Goal: Task Accomplishment & Management: Use online tool/utility

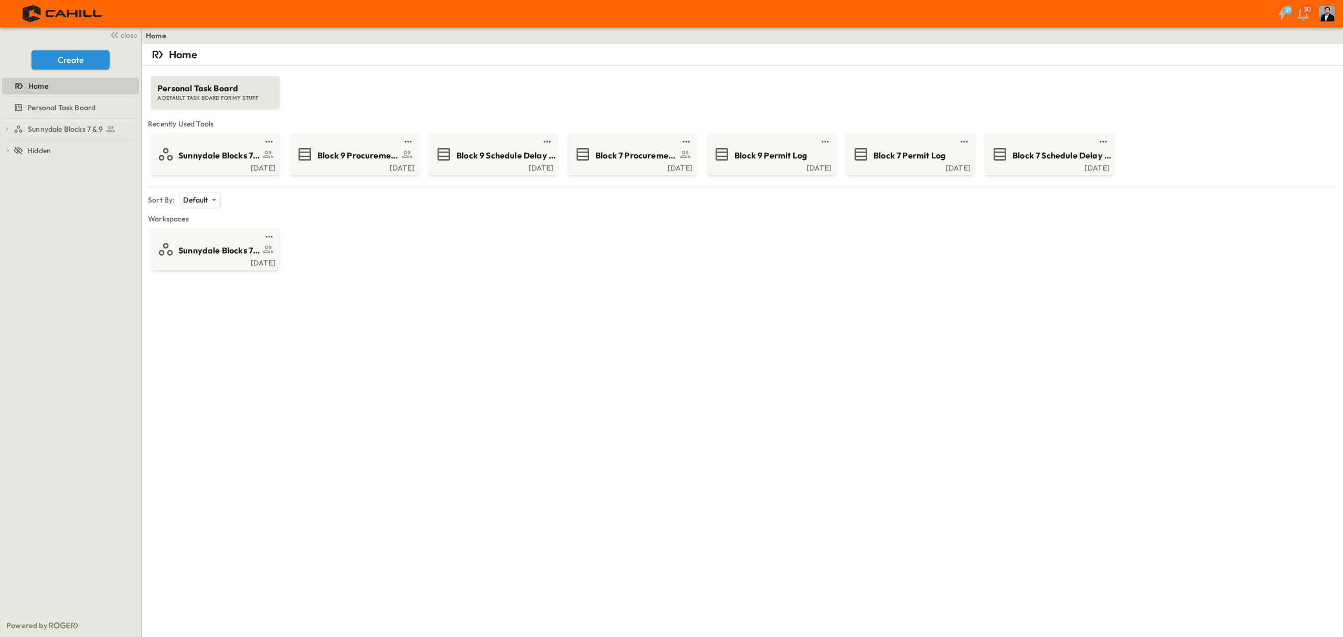
click at [698, 397] on div "Home Personal Task Board A DEFAULT TASK BOARD FOR MY STUFF Recently Used Tools …" at bounding box center [743, 362] width 1202 height 637
click at [352, 147] on div "Block 9 Procurement Log" at bounding box center [353, 154] width 114 height 17
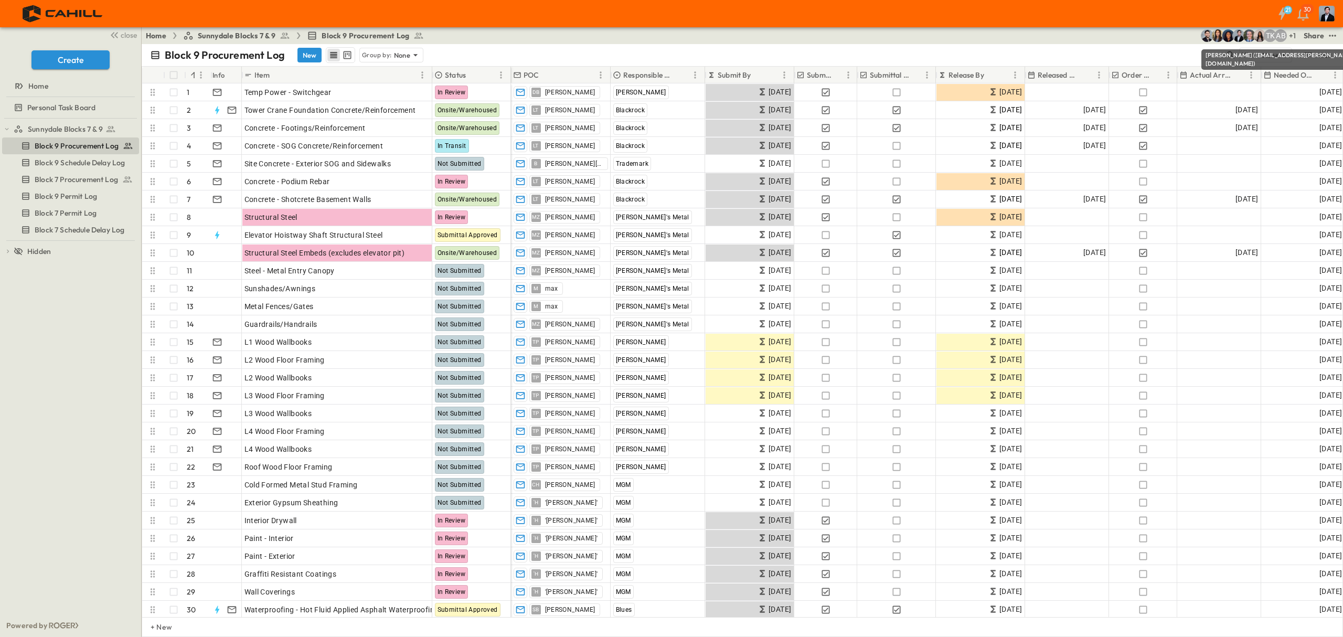
click at [1193, 49] on div "Block 9 Procurement Log New Group by: None" at bounding box center [687, 55] width 1075 height 16
click at [1226, 51] on icon "button" at bounding box center [1231, 55] width 10 height 10
type input "****"
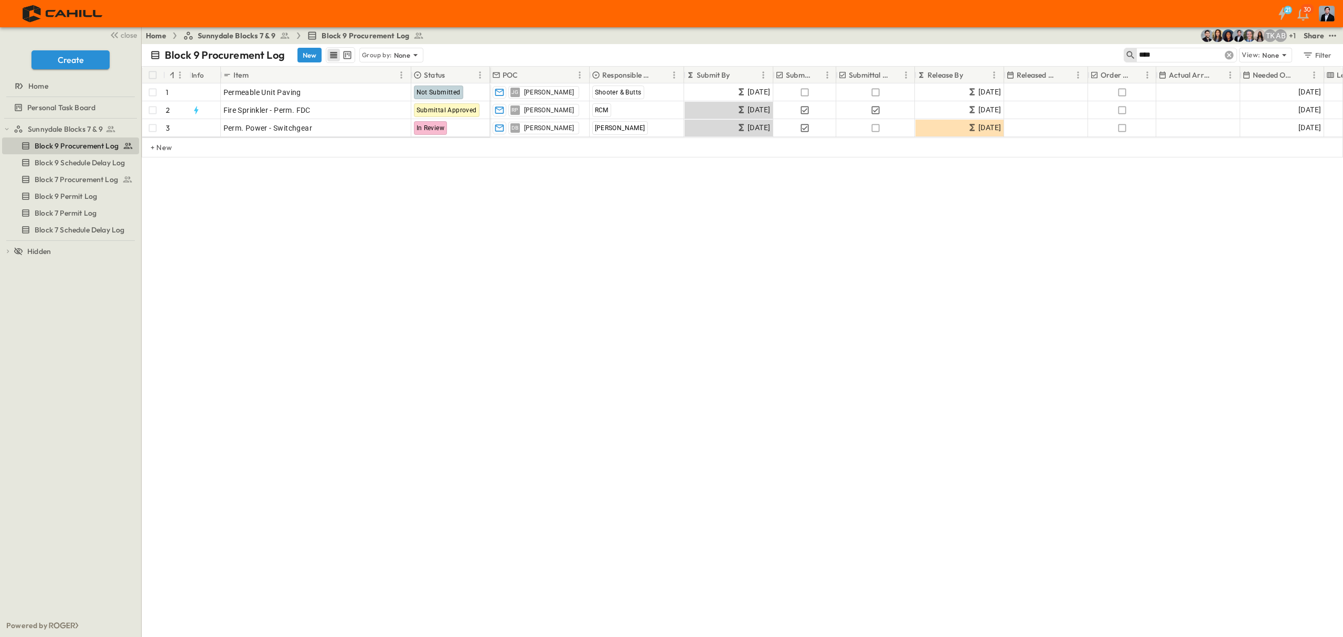
click at [1230, 53] on icon at bounding box center [1229, 55] width 9 height 9
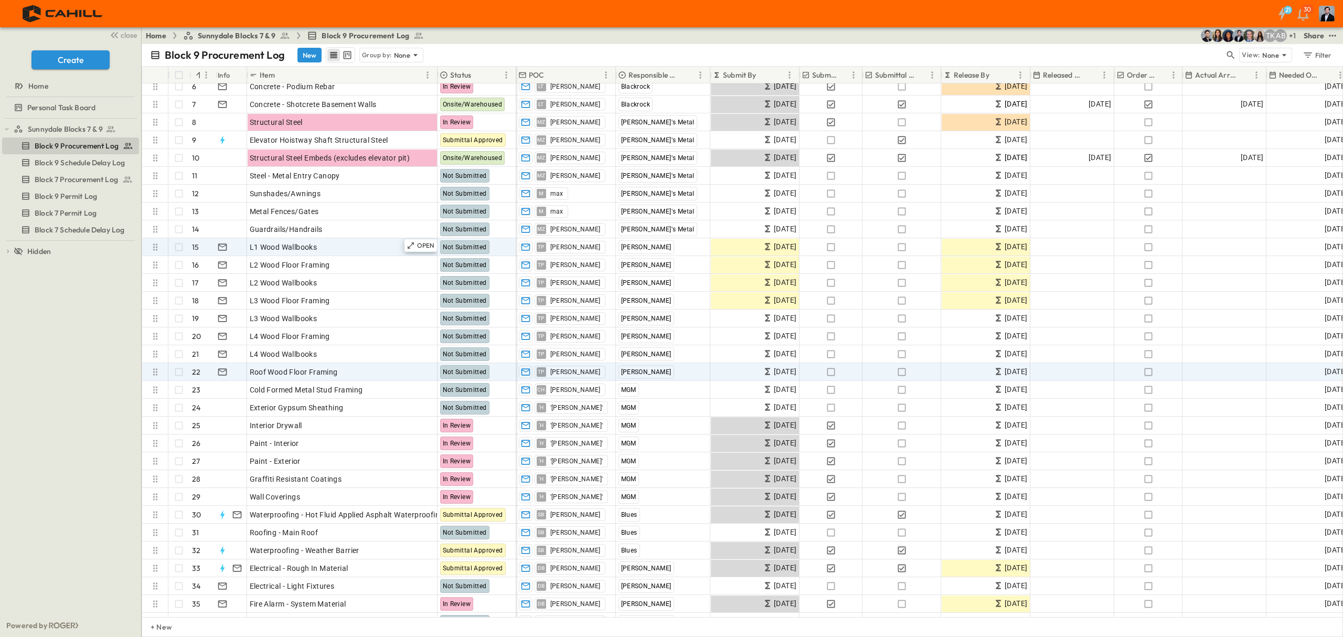
scroll to position [140, 0]
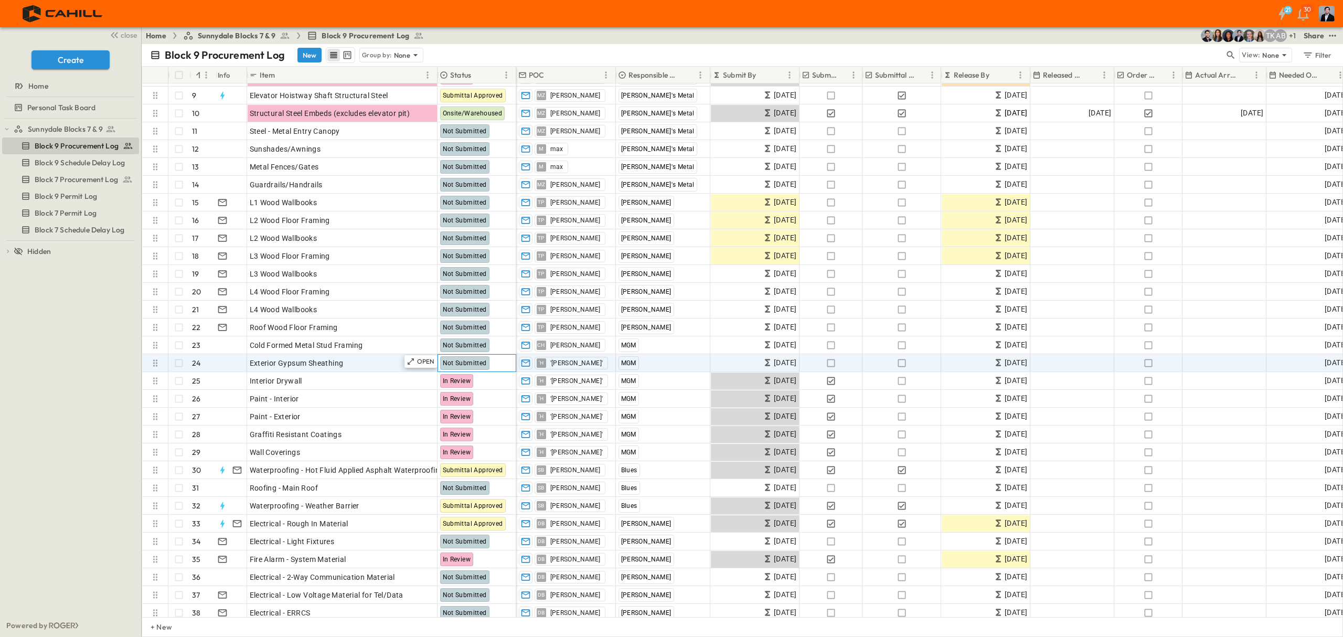
click at [450, 362] on span "Not Submitted" at bounding box center [465, 362] width 44 height 7
click at [448, 364] on span "Not Submitted" at bounding box center [465, 362] width 44 height 7
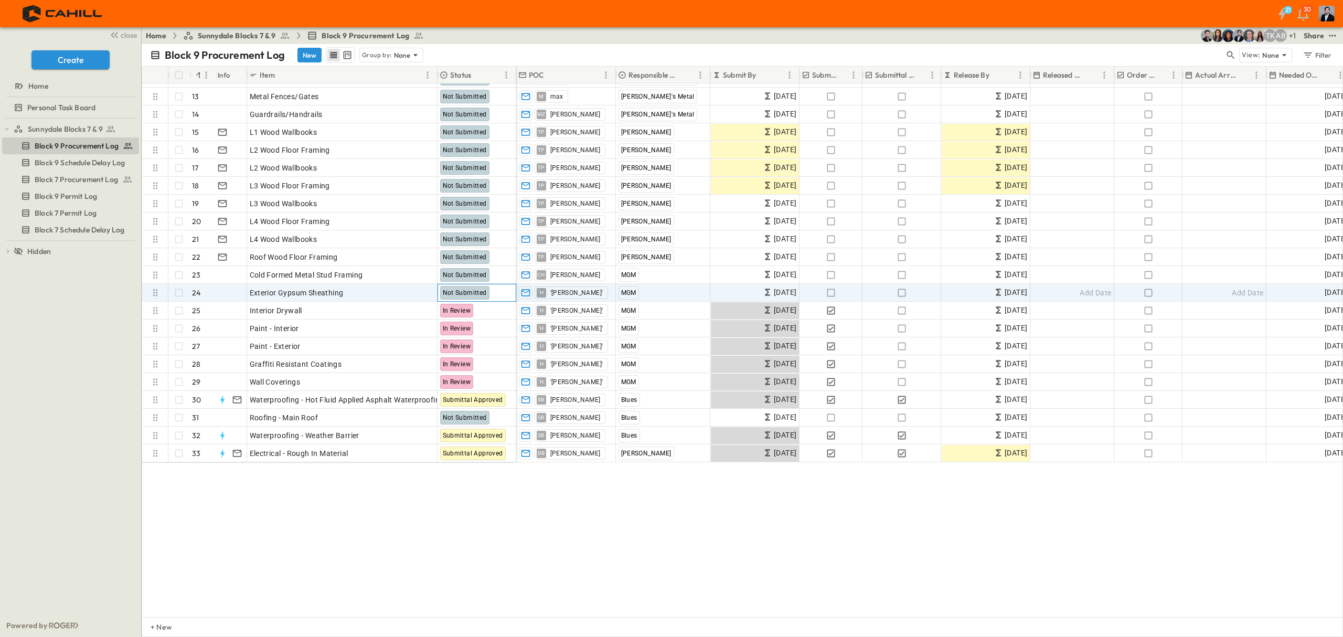
scroll to position [0, 0]
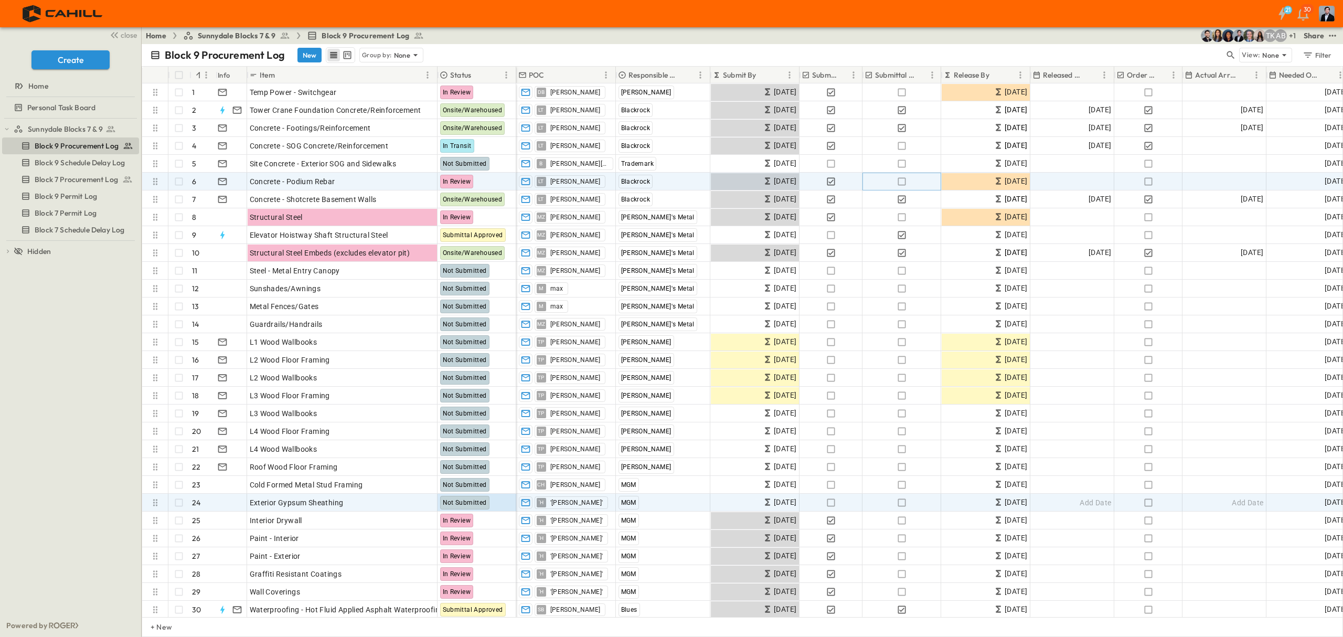
click at [905, 179] on icon "button" at bounding box center [902, 181] width 8 height 8
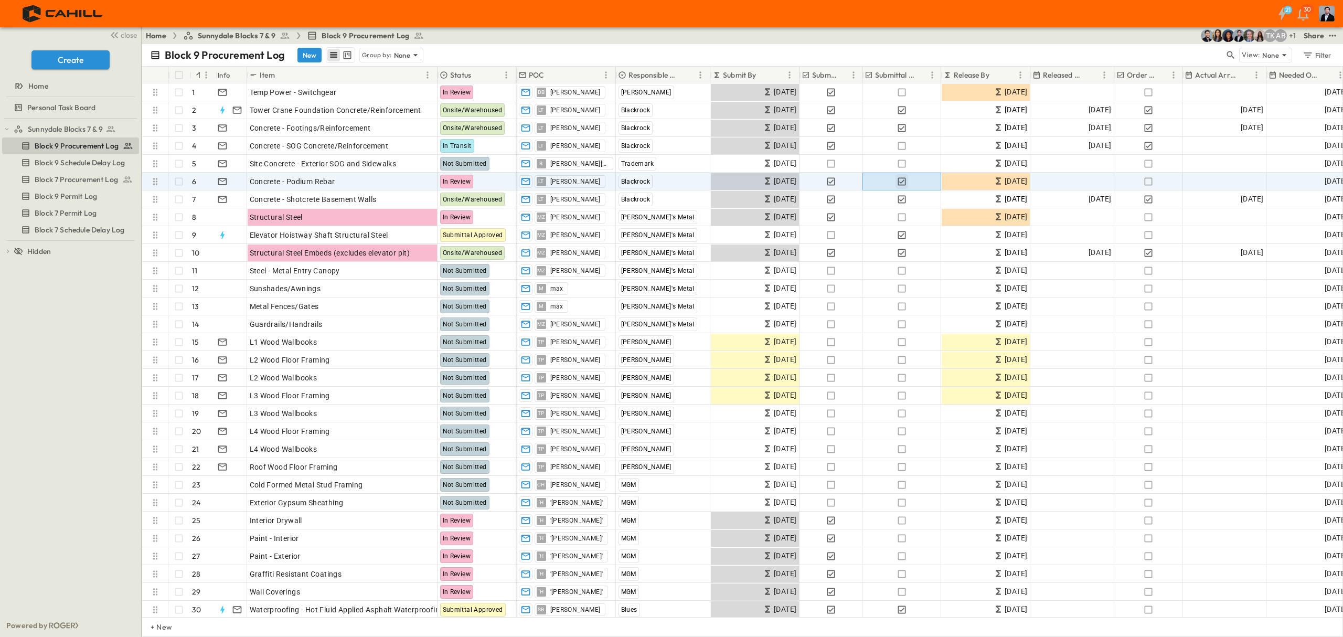
click at [905, 179] on icon "button" at bounding box center [902, 181] width 10 height 10
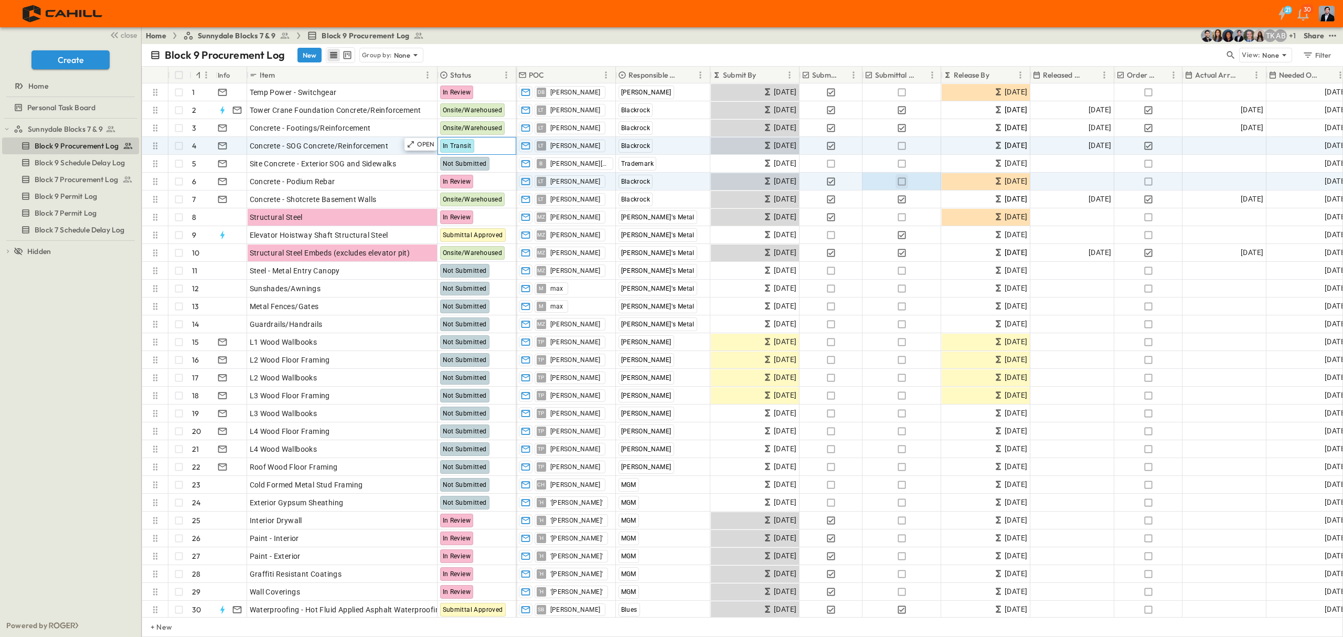
click at [472, 141] on div "In Transit" at bounding box center [457, 146] width 34 height 14
click at [449, 144] on span "In Transit" at bounding box center [457, 145] width 29 height 7
click at [456, 146] on span "In Transit" at bounding box center [457, 145] width 29 height 7
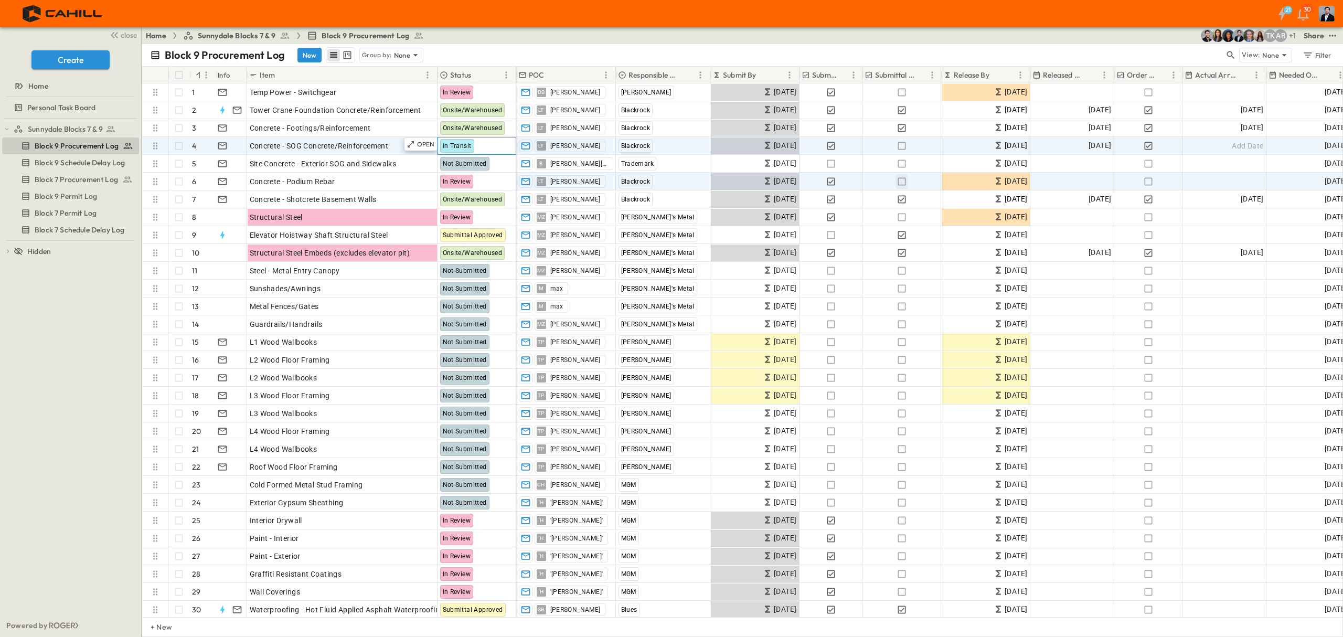
click at [456, 146] on span "In Transit" at bounding box center [457, 145] width 29 height 7
click at [1147, 147] on icon "button" at bounding box center [1148, 146] width 8 height 8
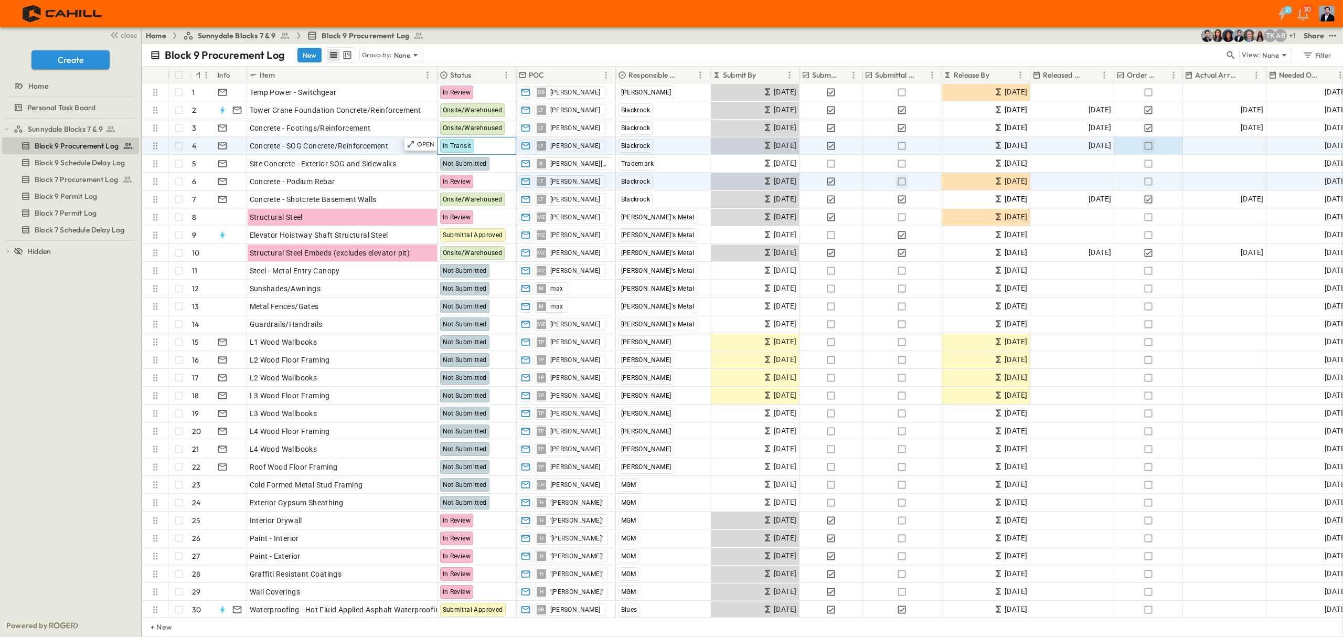
click at [457, 146] on span "In Transit" at bounding box center [457, 145] width 29 height 7
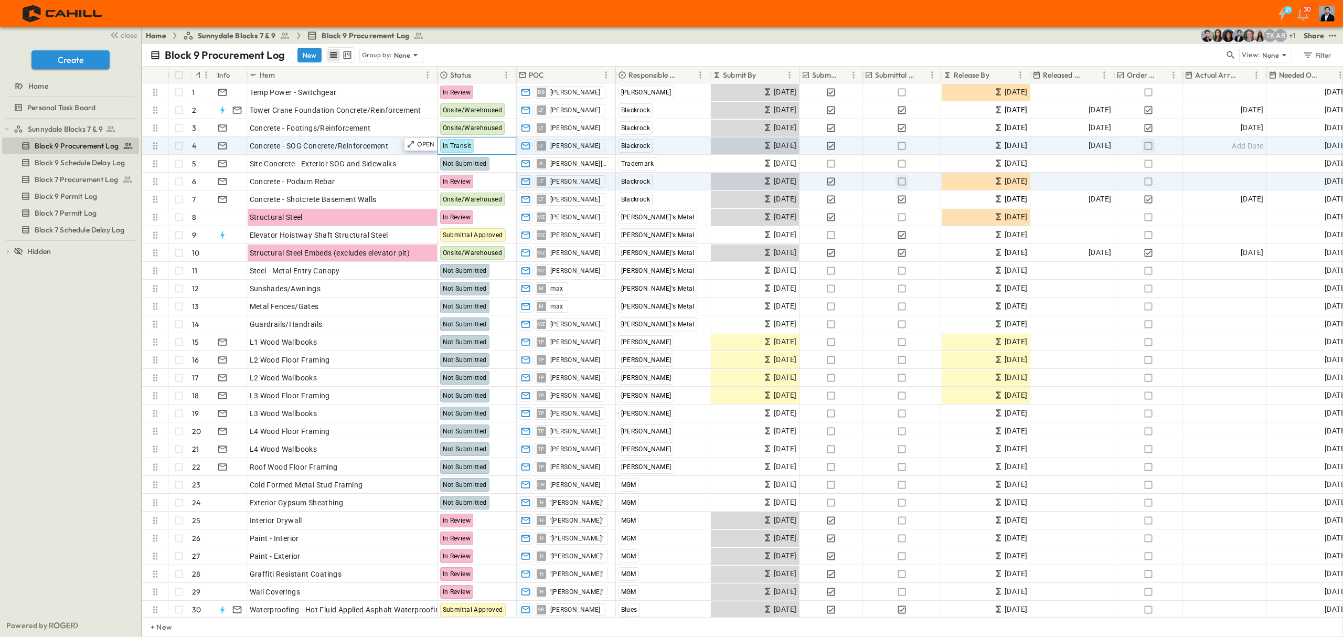
click at [457, 146] on span "In Transit" at bounding box center [457, 145] width 29 height 7
click at [481, 145] on div "In Transit" at bounding box center [477, 145] width 78 height 17
click at [441, 144] on div "In Transit" at bounding box center [457, 146] width 34 height 14
click at [421, 144] on p "OPEN" at bounding box center [426, 144] width 18 height 8
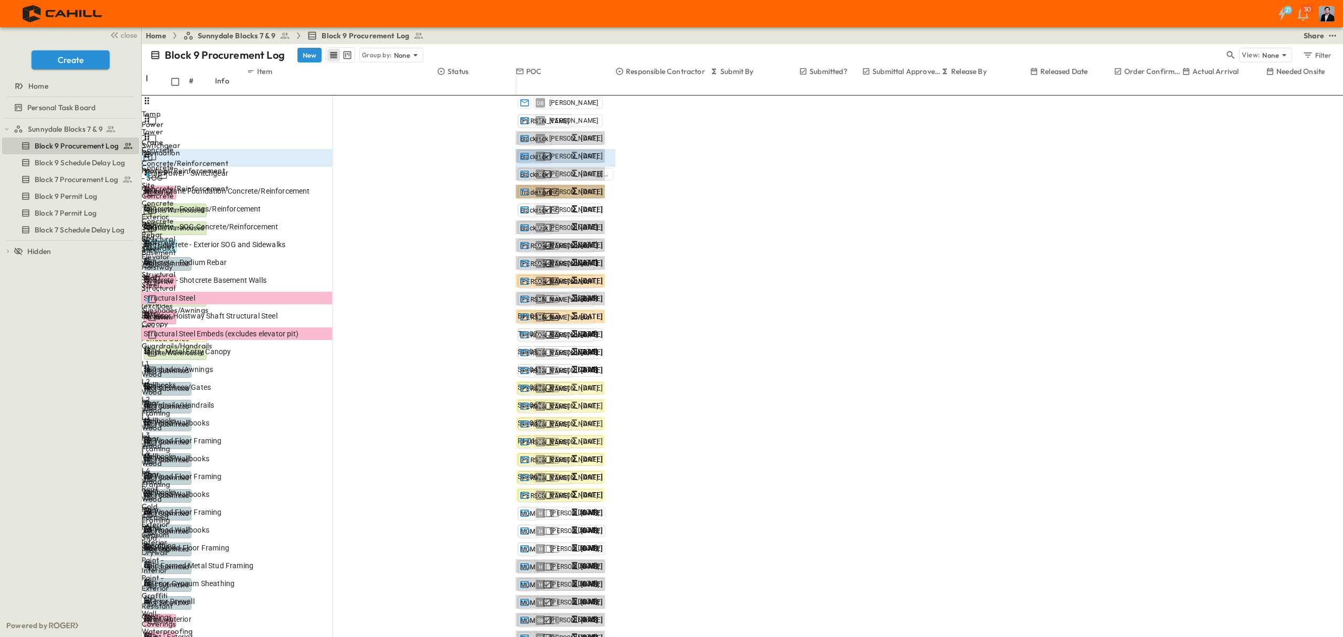
click at [1045, 198] on span "In Review" at bounding box center [1046, 202] width 28 height 8
click at [330, 223] on p "OPEN" at bounding box center [321, 227] width 18 height 8
click at [1038, 198] on span "In Review" at bounding box center [1046, 202] width 28 height 8
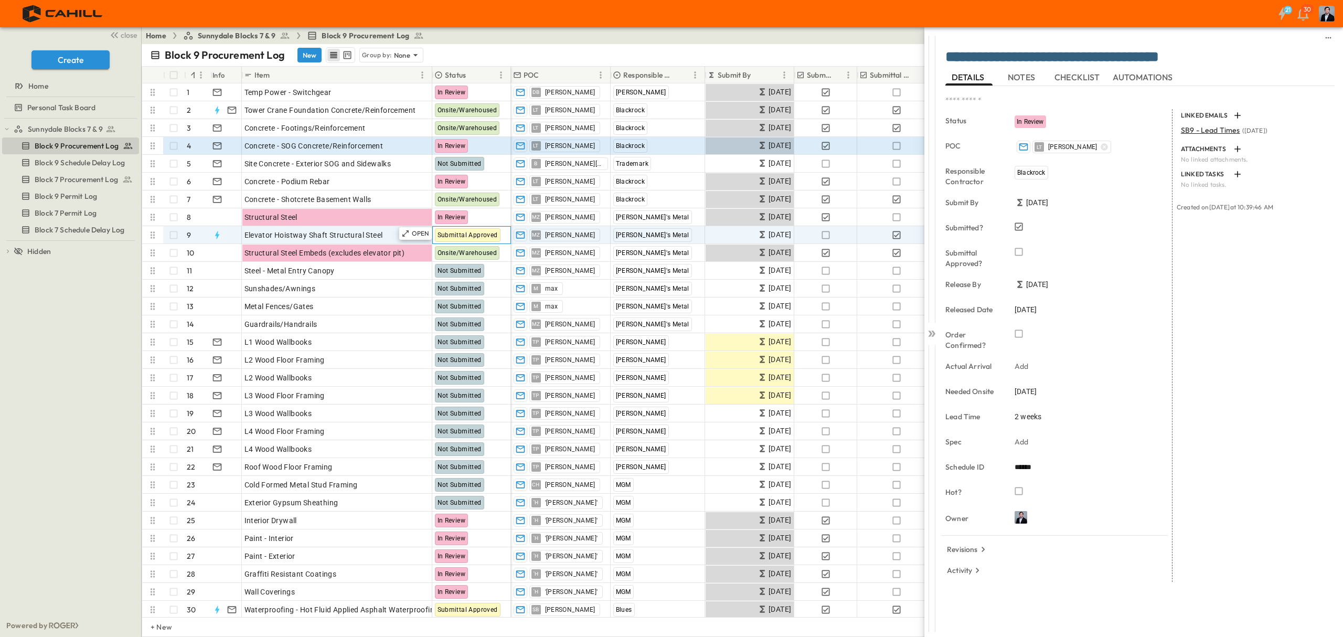
click at [480, 236] on span "Submittal Approved" at bounding box center [468, 234] width 60 height 7
click at [481, 236] on span "Submittal Approved" at bounding box center [468, 234] width 60 height 7
click at [421, 231] on p "OPEN" at bounding box center [421, 233] width 18 height 8
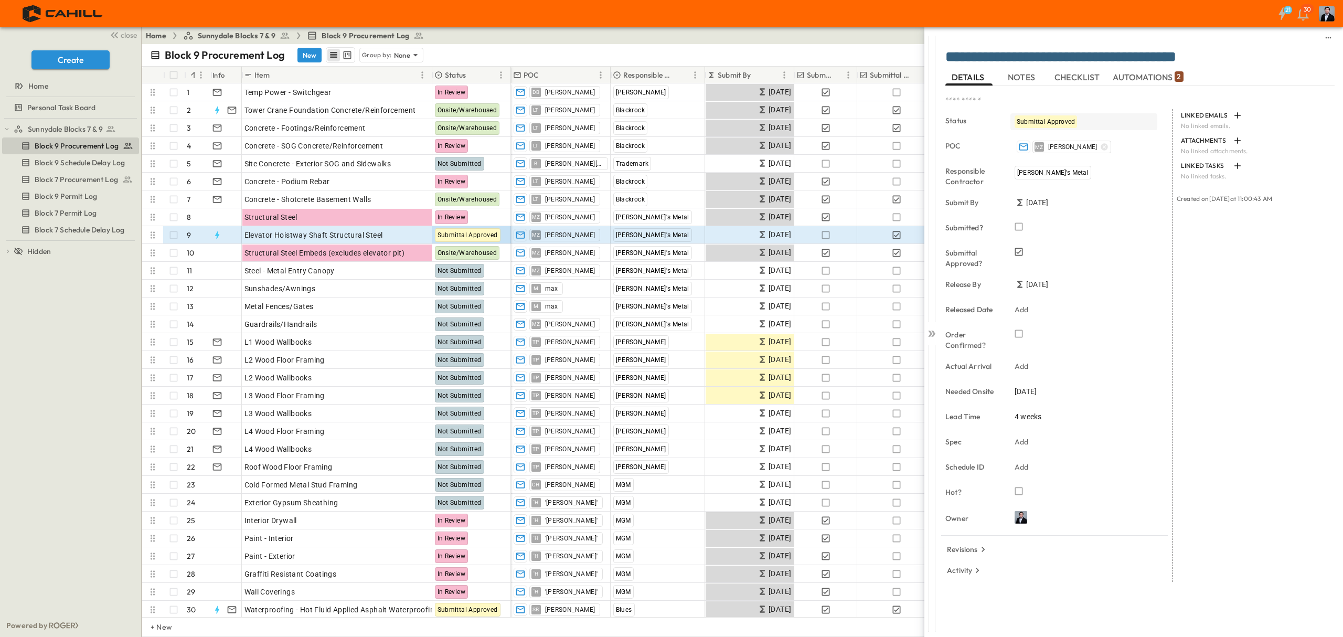
click at [1044, 112] on div "Status Submittal Approved" at bounding box center [1059, 121] width 227 height 25
click at [1044, 121] on span "Submittal Approved" at bounding box center [1046, 121] width 58 height 7
click at [1060, 174] on span "Not Submitted" at bounding box center [1053, 173] width 43 height 8
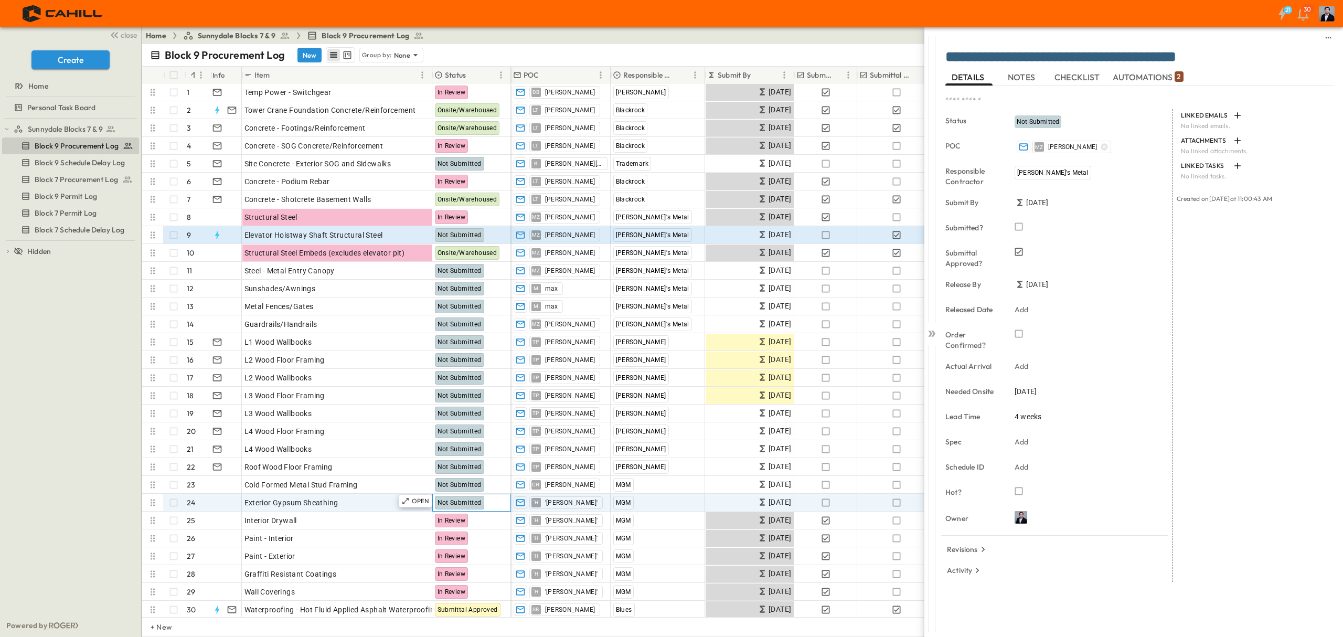
click at [461, 505] on span "Not Submitted" at bounding box center [460, 502] width 44 height 7
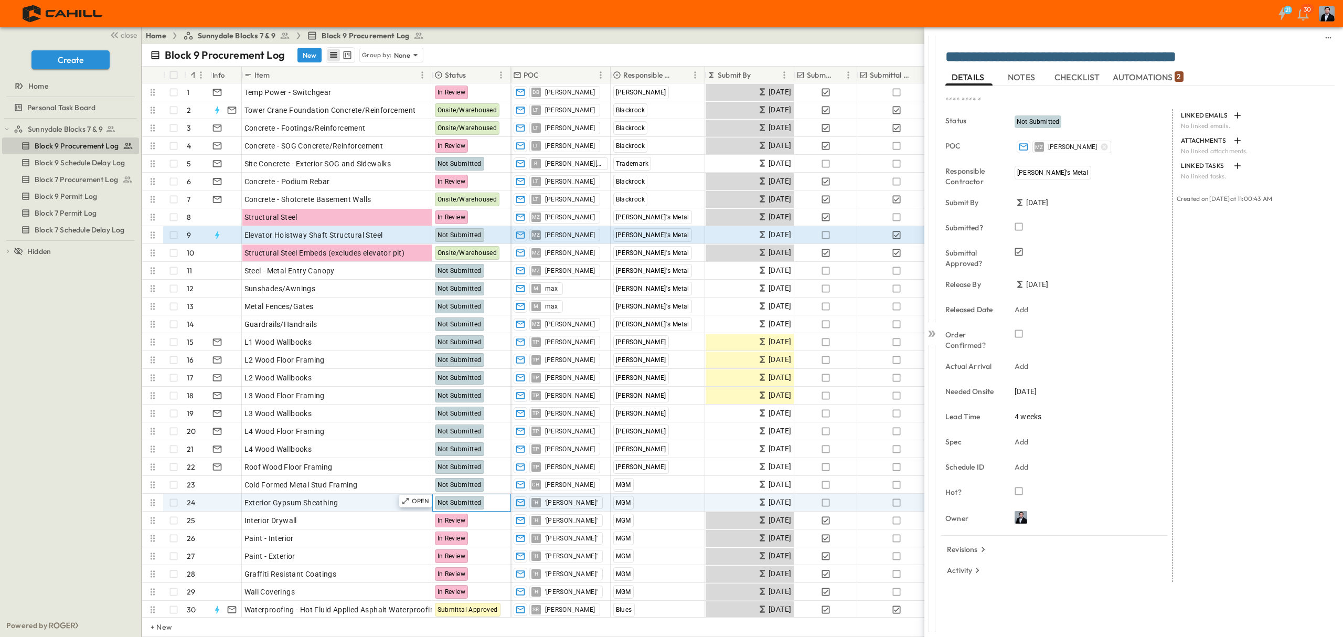
click at [461, 505] on span "Not Submitted" at bounding box center [460, 502] width 44 height 7
click at [418, 498] on p "OPEN" at bounding box center [421, 501] width 18 height 8
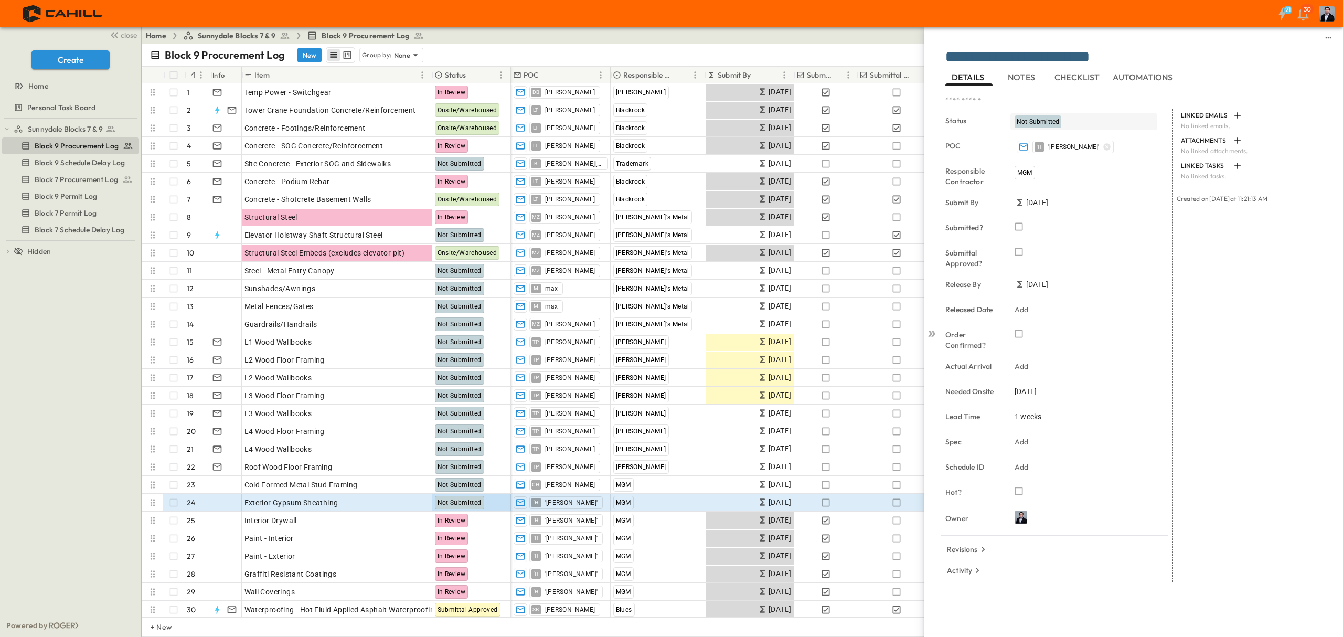
click at [1031, 120] on span "Not Submitted" at bounding box center [1038, 121] width 43 height 7
click at [1048, 193] on span "In Review" at bounding box center [1045, 190] width 27 height 8
click at [1048, 193] on span "In Review" at bounding box center [1054, 190] width 20 height 5
click at [311, 521] on div "Interior Drywall" at bounding box center [337, 520] width 185 height 15
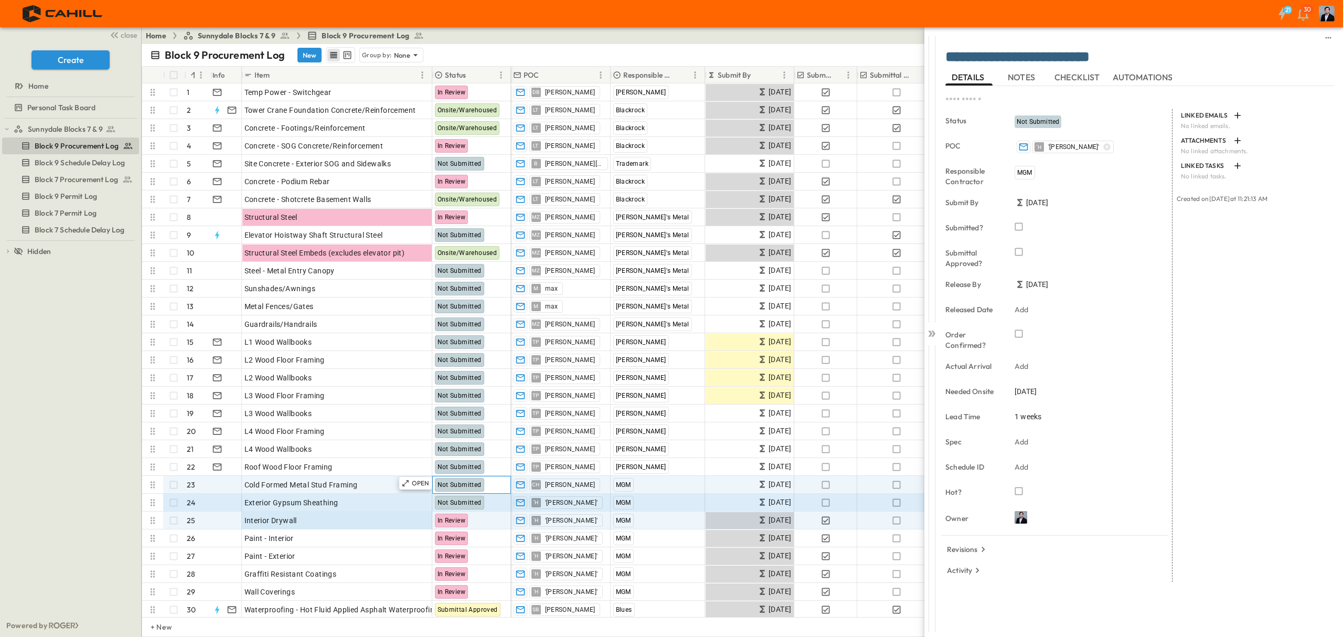
click at [458, 479] on div "Not Submitted" at bounding box center [459, 485] width 49 height 14
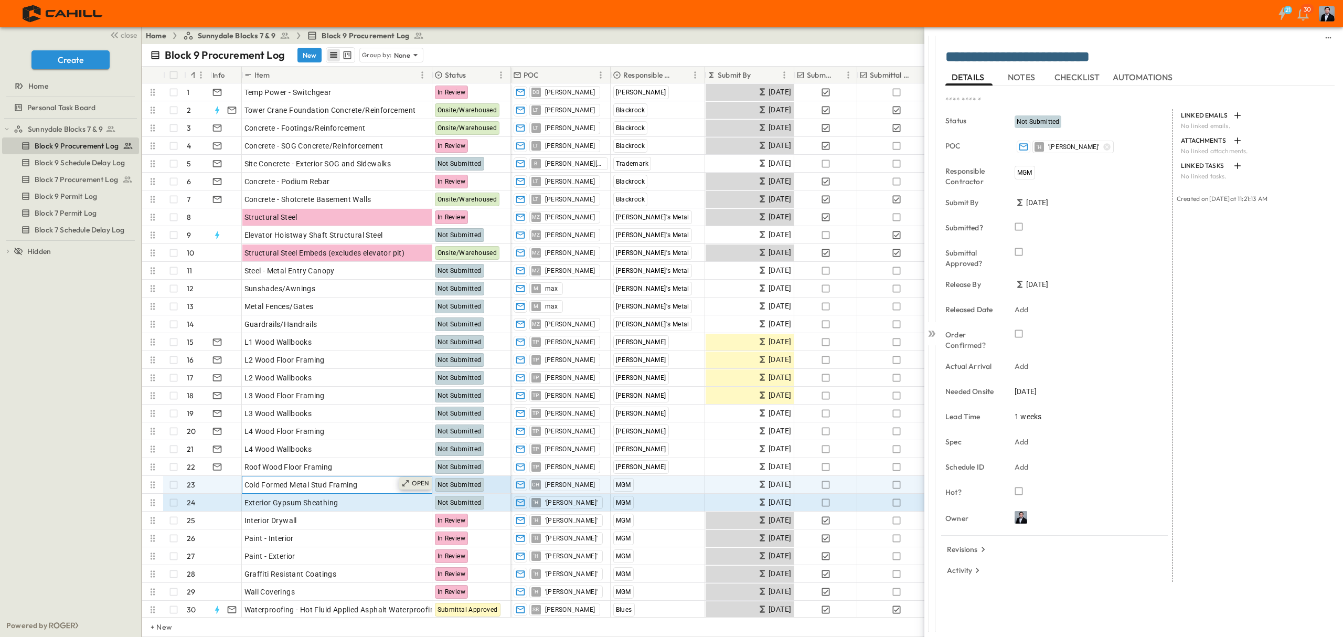
click at [418, 479] on div "OPEN" at bounding box center [415, 483] width 33 height 13
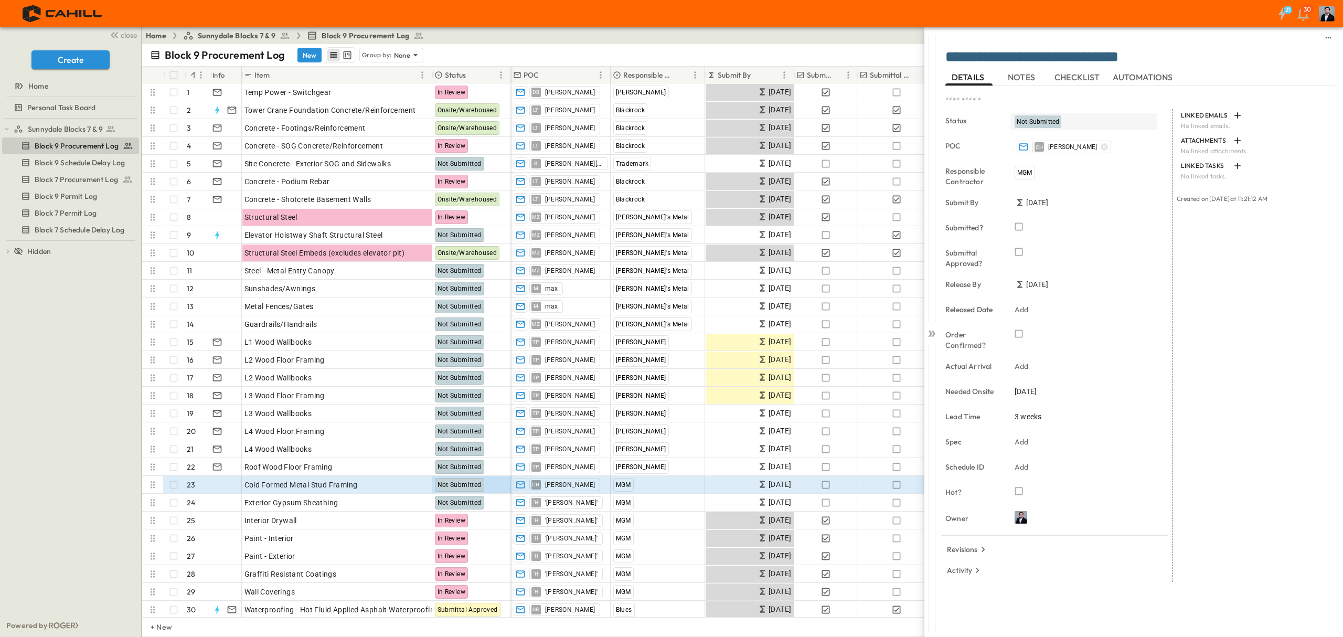
click at [1031, 121] on span "Not Submitted" at bounding box center [1038, 121] width 43 height 7
click at [1046, 186] on span "In Review" at bounding box center [1045, 190] width 27 height 8
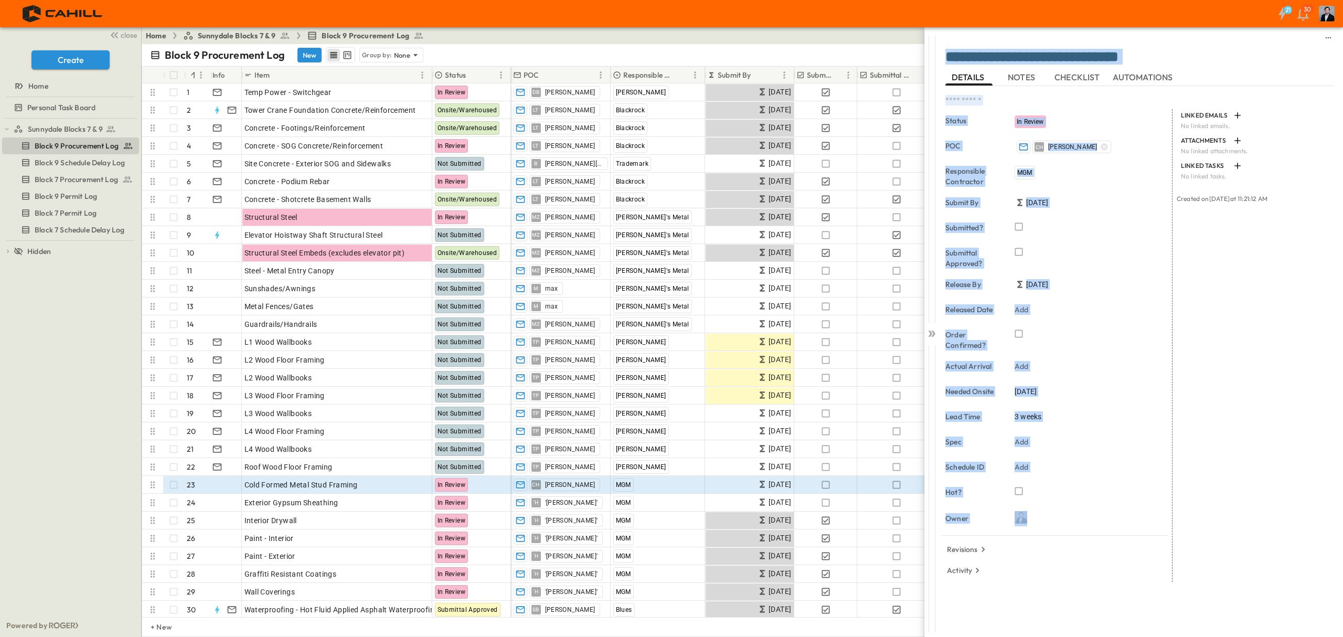
drag, startPoint x: 853, startPoint y: 610, endPoint x: 960, endPoint y: 618, distance: 107.4
click at [960, 618] on div "**********" at bounding box center [1041, 318] width 604 height 637
click at [1128, 59] on textarea "**********" at bounding box center [1140, 57] width 389 height 17
click at [958, 58] on textarea "**********" at bounding box center [1140, 57] width 389 height 17
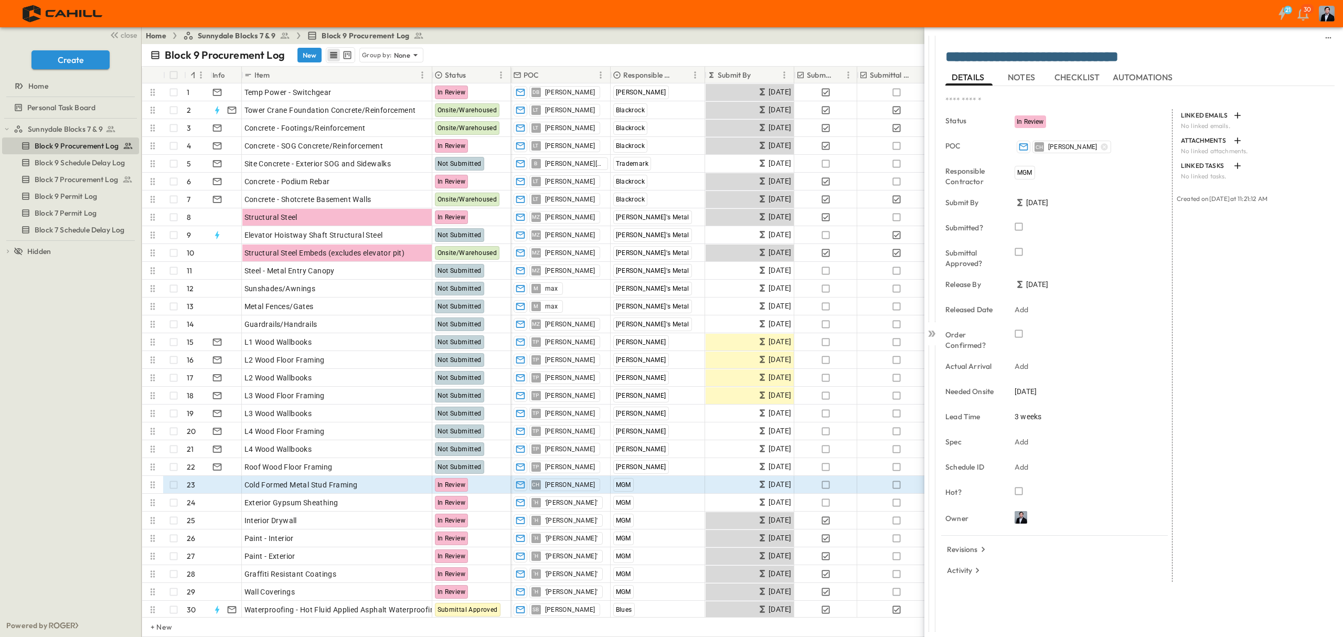
click at [963, 57] on textarea "**********" at bounding box center [1140, 57] width 389 height 17
click at [1331, 42] on button "sidedrawer-menu" at bounding box center [1328, 37] width 13 height 13
click at [1094, 30] on div "Delete" at bounding box center [1140, 37] width 389 height 21
click at [1064, 609] on div "* Status In Review POC CH [PERSON_NAME] Responsible Contractor MGM Submit By [D…" at bounding box center [1140, 355] width 389 height 539
drag, startPoint x: 928, startPoint y: 324, endPoint x: 928, endPoint y: 334, distance: 10.5
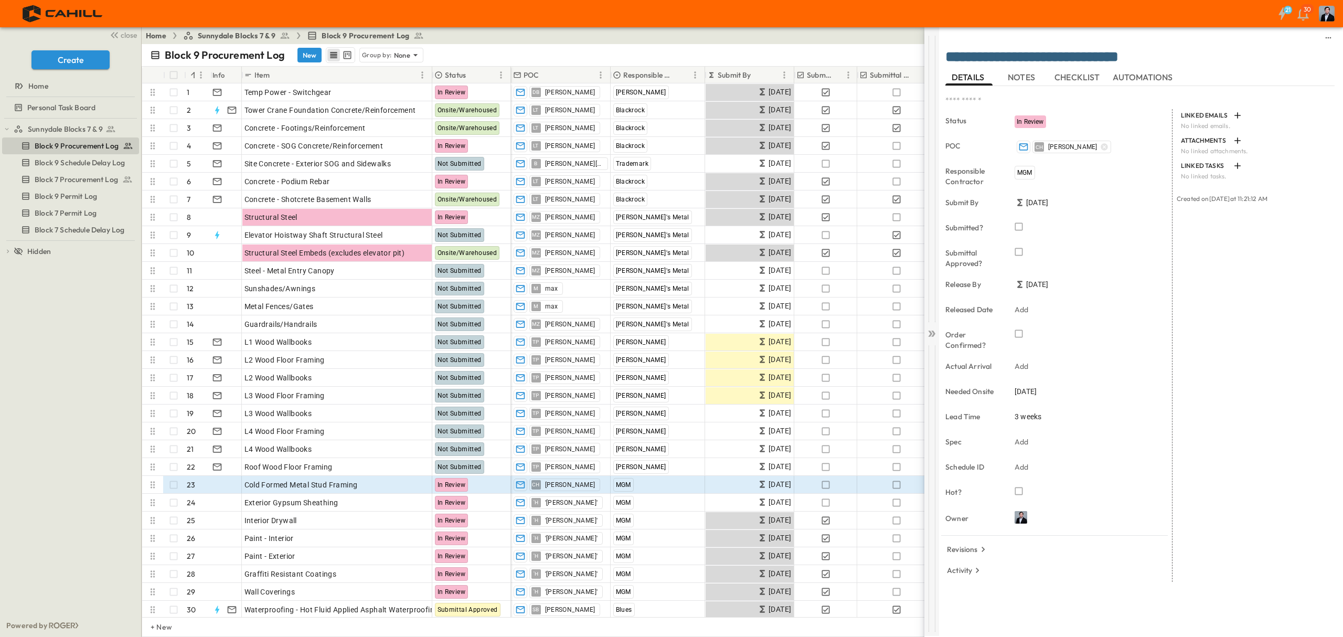
click at [928, 328] on div at bounding box center [932, 331] width 15 height 609
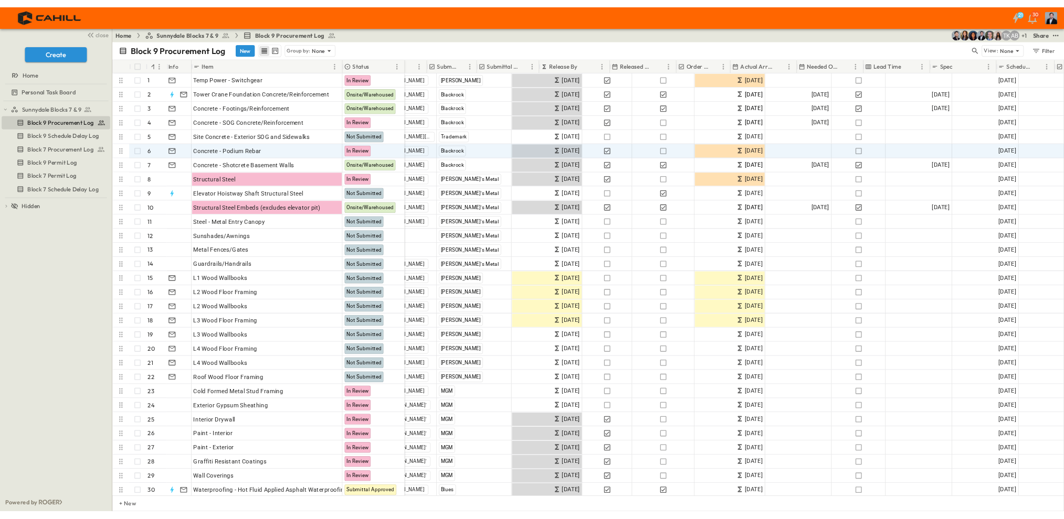
scroll to position [0, 255]
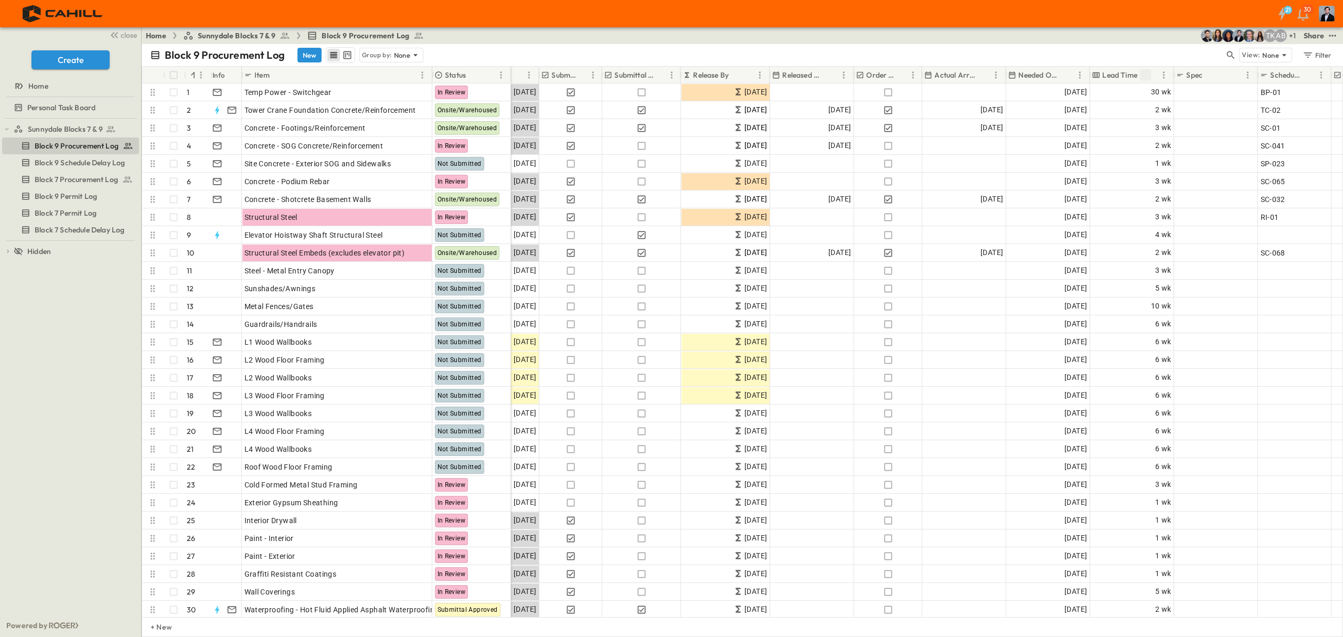
click at [1141, 78] on icon "Sort" at bounding box center [1145, 74] width 9 height 9
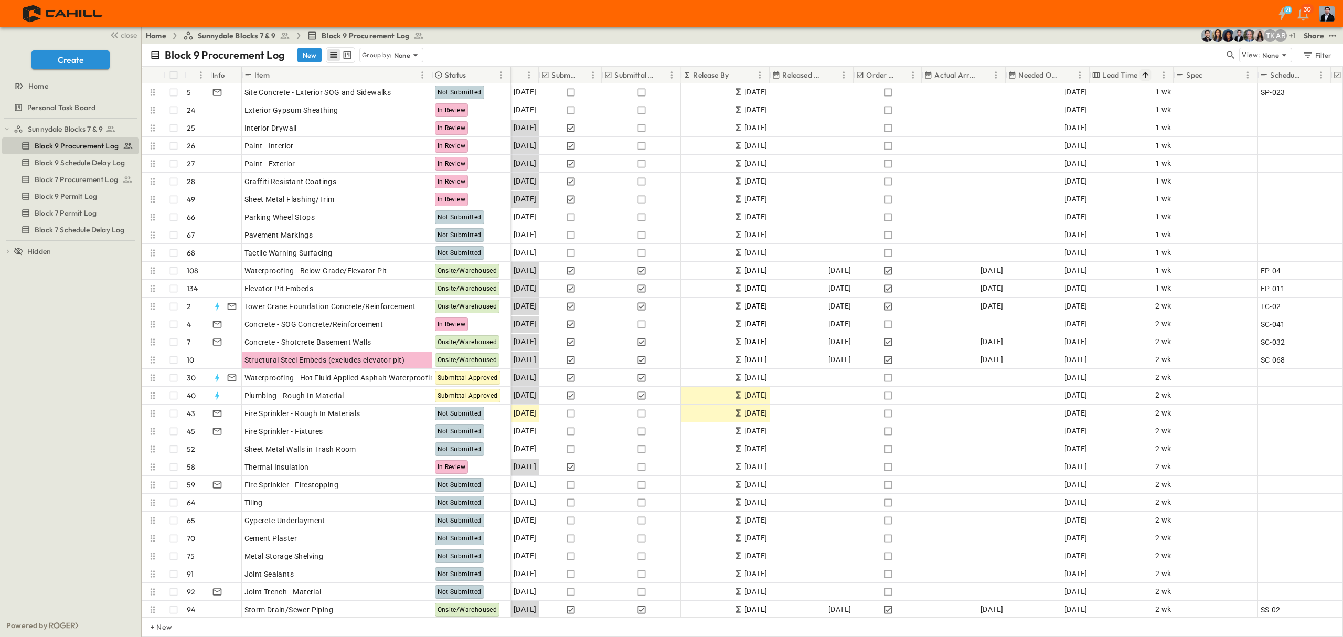
click at [1144, 75] on icon "Sort" at bounding box center [1145, 74] width 9 height 9
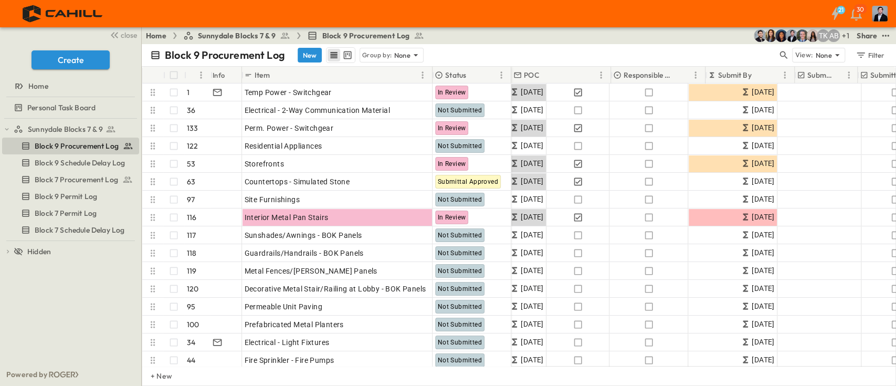
scroll to position [0, 0]
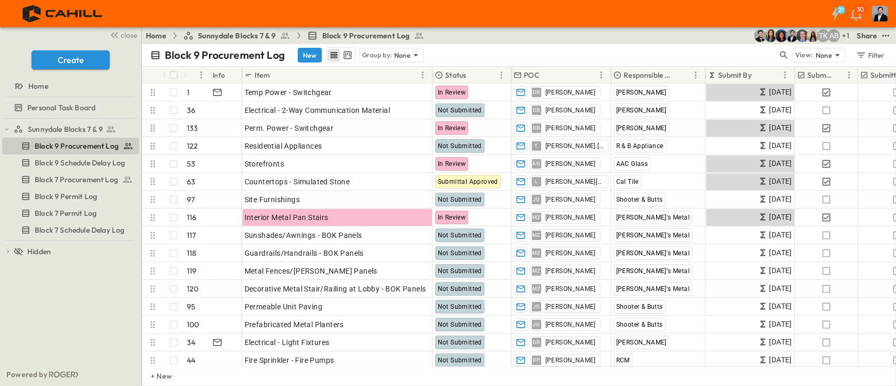
click at [324, 375] on div "+ New" at bounding box center [519, 376] width 754 height 20
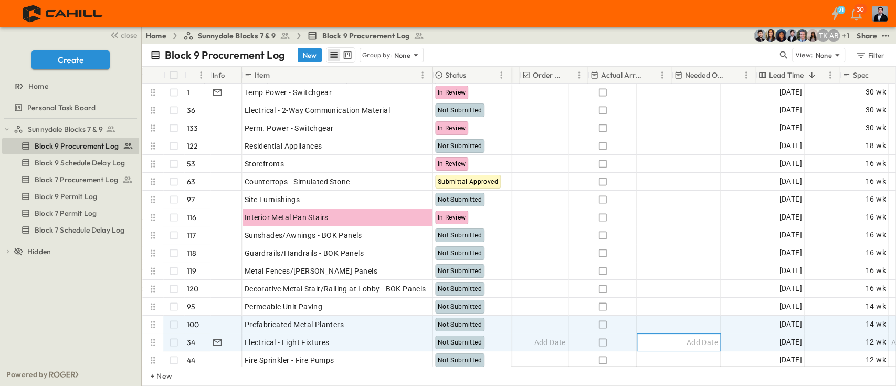
scroll to position [0, 589]
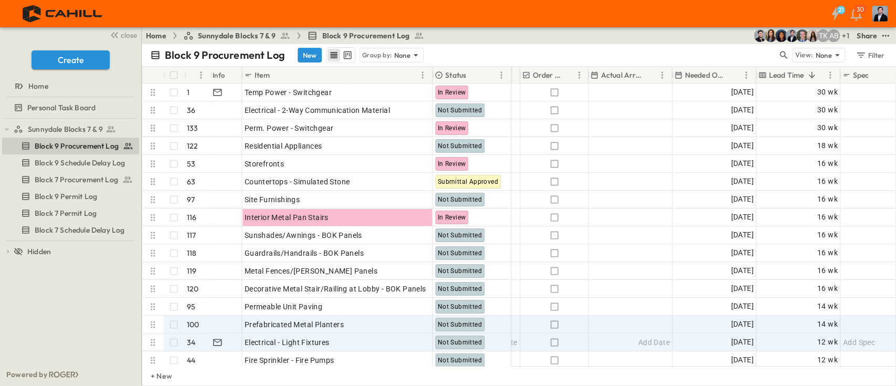
drag, startPoint x: 729, startPoint y: 332, endPoint x: 687, endPoint y: 372, distance: 58.6
click at [680, 377] on div "+ New" at bounding box center [519, 376] width 754 height 20
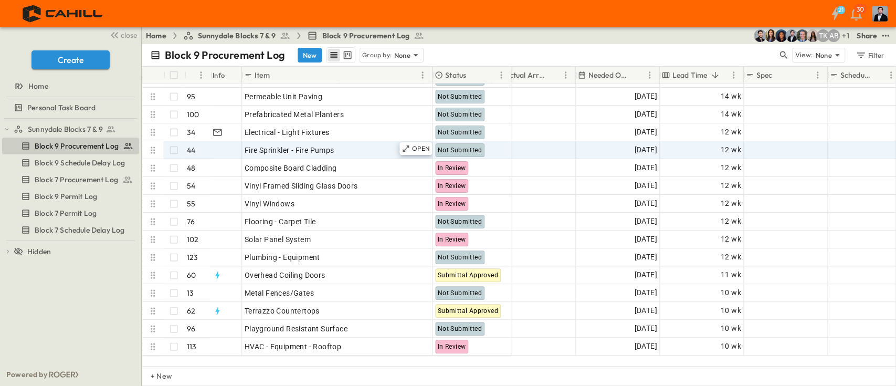
scroll to position [140, 686]
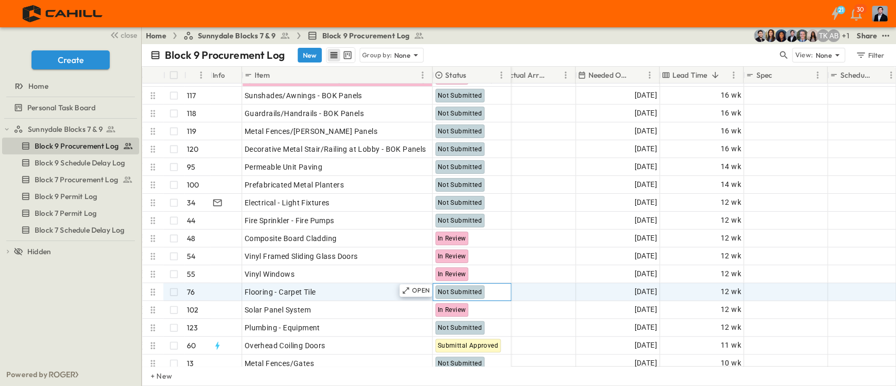
drag, startPoint x: 455, startPoint y: 289, endPoint x: 441, endPoint y: 292, distance: 15.0
click at [455, 289] on span "Not Submitted" at bounding box center [460, 291] width 44 height 7
click at [421, 289] on p "OPEN" at bounding box center [421, 290] width 18 height 8
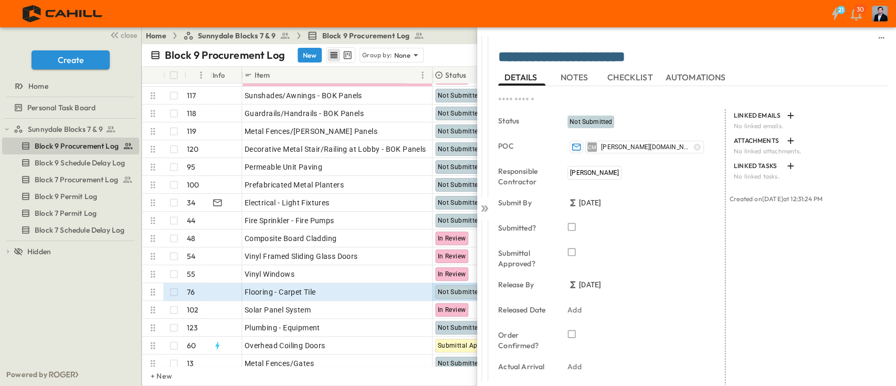
click at [581, 102] on textarea at bounding box center [673, 101] width 351 height 12
click at [592, 129] on div "Not Submitted" at bounding box center [636, 121] width 147 height 17
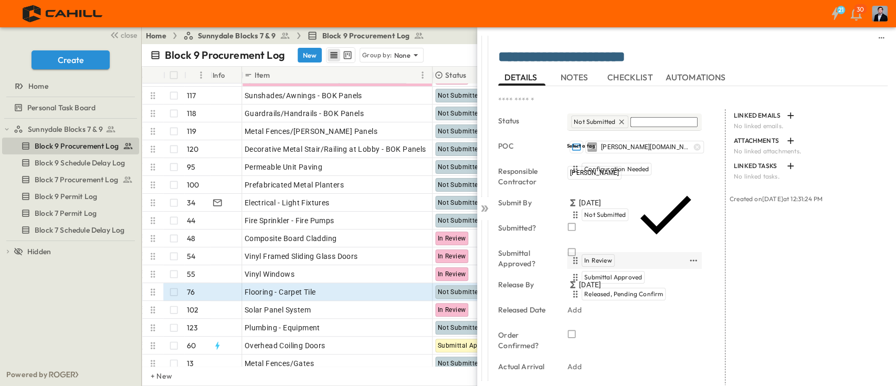
click at [600, 254] on div "In Review" at bounding box center [597, 260] width 33 height 13
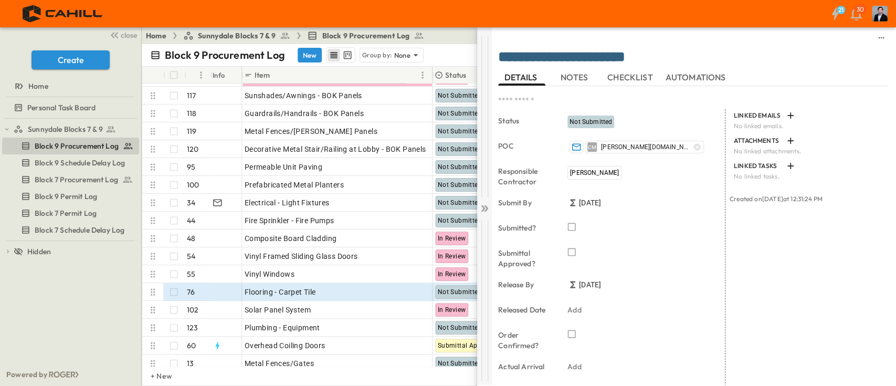
click at [480, 206] on icon at bounding box center [484, 208] width 10 height 10
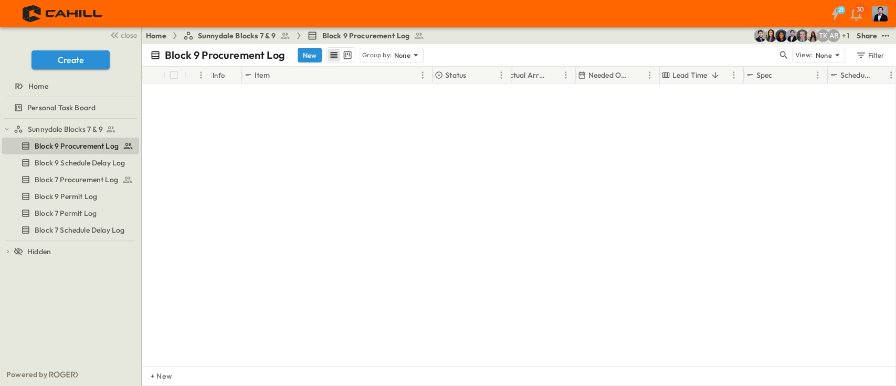
scroll to position [0, 686]
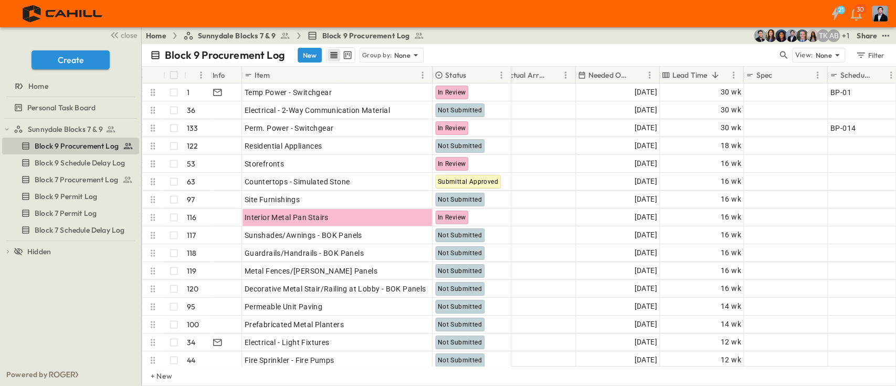
click at [618, 73] on p "Needed Onsite" at bounding box center [608, 75] width 41 height 10
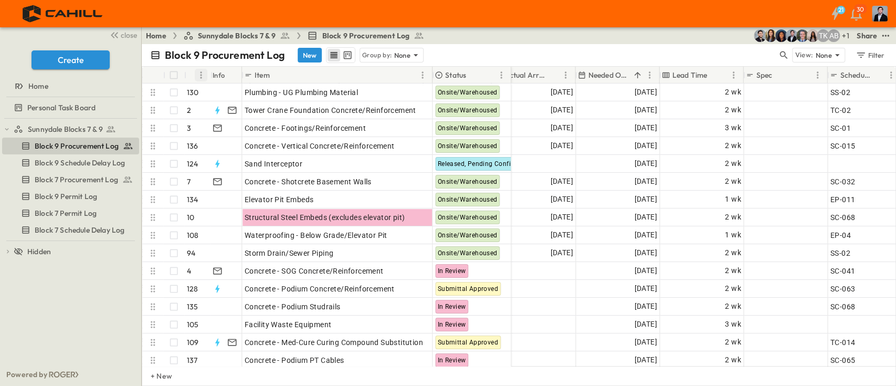
drag, startPoint x: 201, startPoint y: 71, endPoint x: 195, endPoint y: 74, distance: 6.8
click at [201, 71] on icon "Menu" at bounding box center [201, 74] width 2 height 7
click at [194, 74] on div "#" at bounding box center [197, 75] width 22 height 17
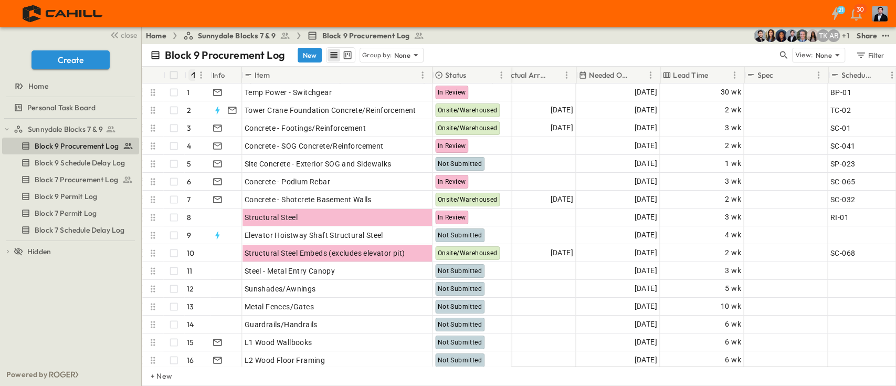
scroll to position [0, 532]
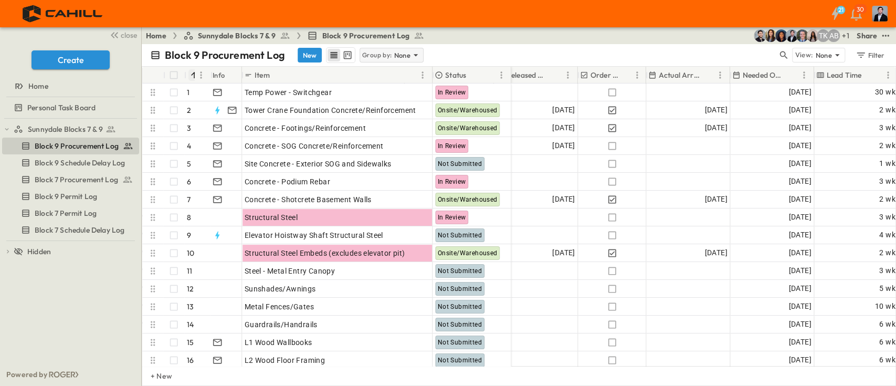
click at [383, 56] on p "Group by:" at bounding box center [377, 55] width 30 height 10
click at [377, 80] on p "Status" at bounding box center [372, 85] width 21 height 10
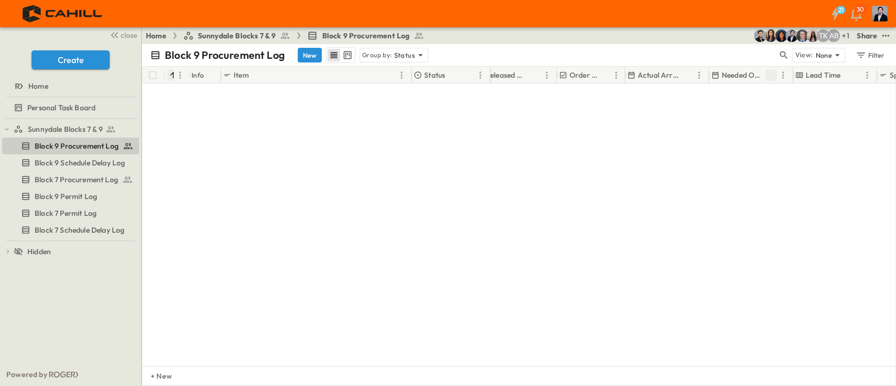
scroll to position [1889, 532]
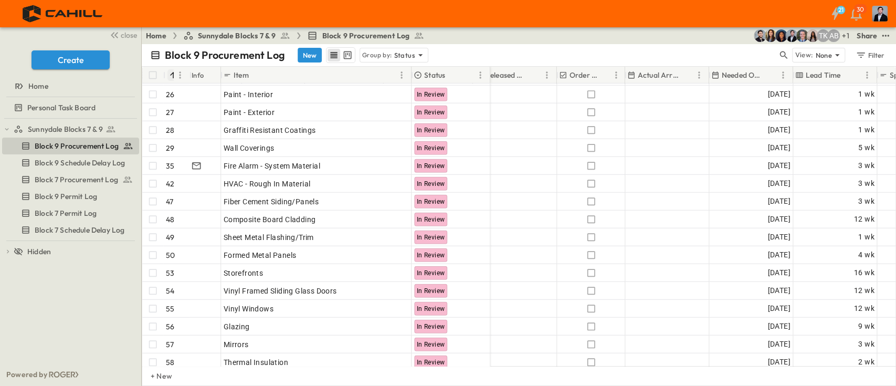
drag, startPoint x: 768, startPoint y: 73, endPoint x: 759, endPoint y: 81, distance: 11.2
click at [768, 73] on icon "Sort" at bounding box center [770, 74] width 9 height 9
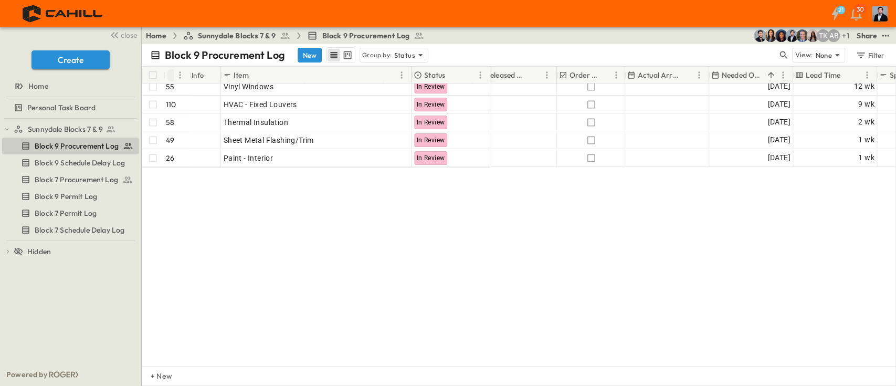
scroll to position [0, 532]
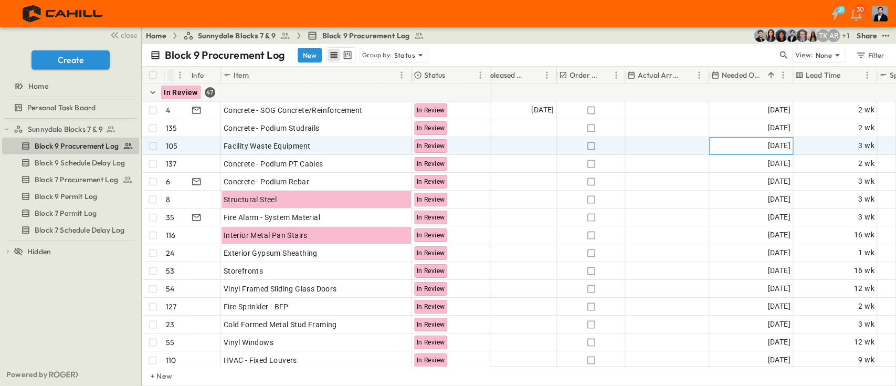
click at [785, 143] on span "[DATE]" at bounding box center [778, 146] width 23 height 12
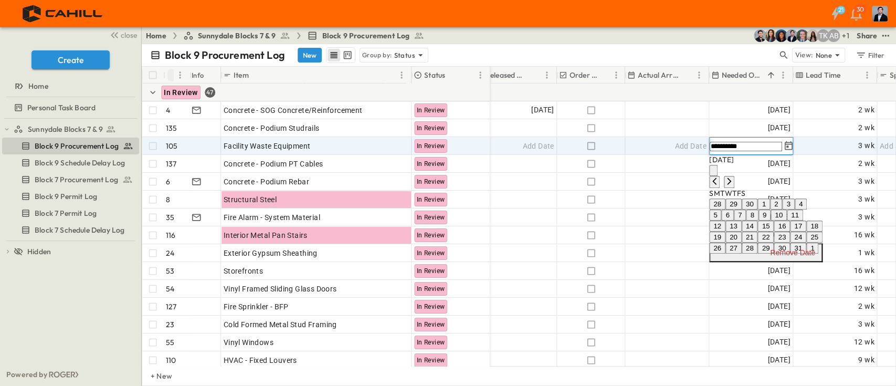
click at [749, 143] on input "**********" at bounding box center [745, 146] width 72 height 9
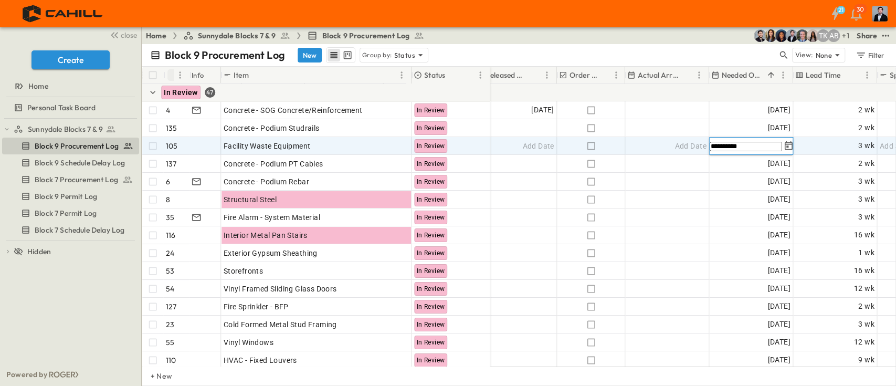
click at [749, 143] on input "**********" at bounding box center [745, 146] width 72 height 9
click at [749, 144] on input "**********" at bounding box center [745, 146] width 72 height 9
click at [750, 143] on input "**********" at bounding box center [745, 146] width 72 height 9
drag, startPoint x: 750, startPoint y: 143, endPoint x: 745, endPoint y: 144, distance: 5.5
click at [745, 144] on input "**********" at bounding box center [745, 146] width 72 height 9
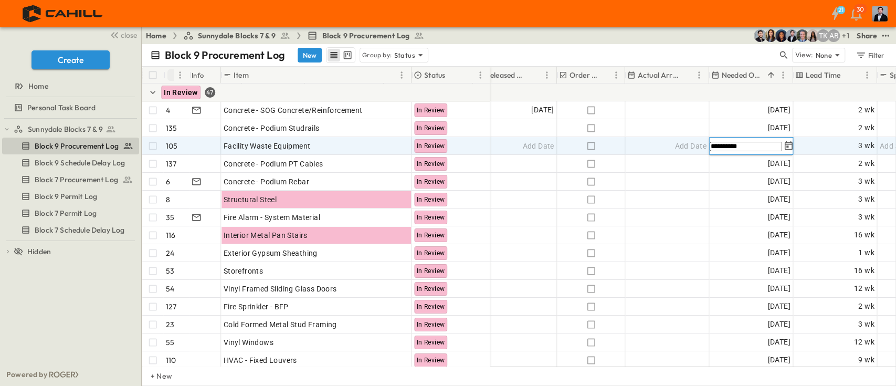
click at [750, 145] on input "**********" at bounding box center [745, 146] width 72 height 9
click at [748, 145] on input "**********" at bounding box center [745, 146] width 72 height 9
click at [747, 145] on input "**********" at bounding box center [745, 146] width 72 height 9
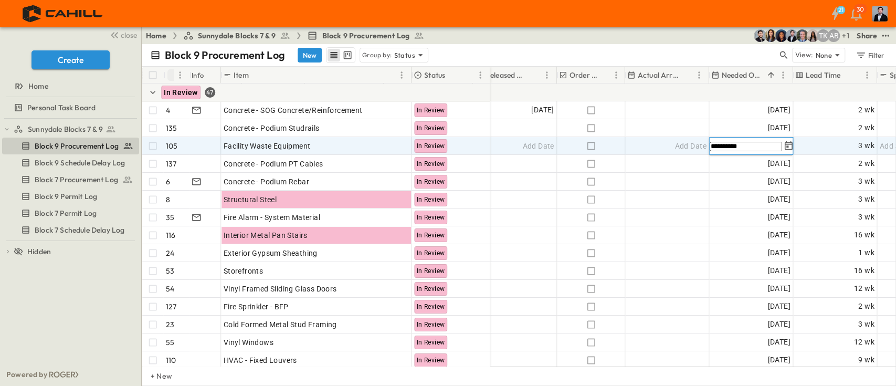
click at [748, 145] on input "**********" at bounding box center [745, 146] width 72 height 9
click at [747, 145] on input "**********" at bounding box center [745, 146] width 72 height 9
type input "**********"
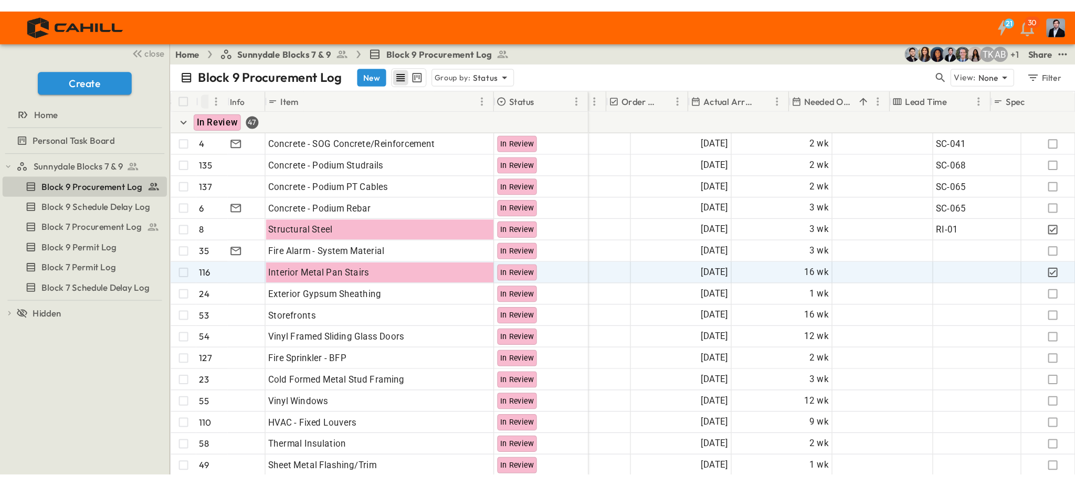
scroll to position [0, 583]
